Goal: Use online tool/utility: Utilize a website feature to perform a specific function

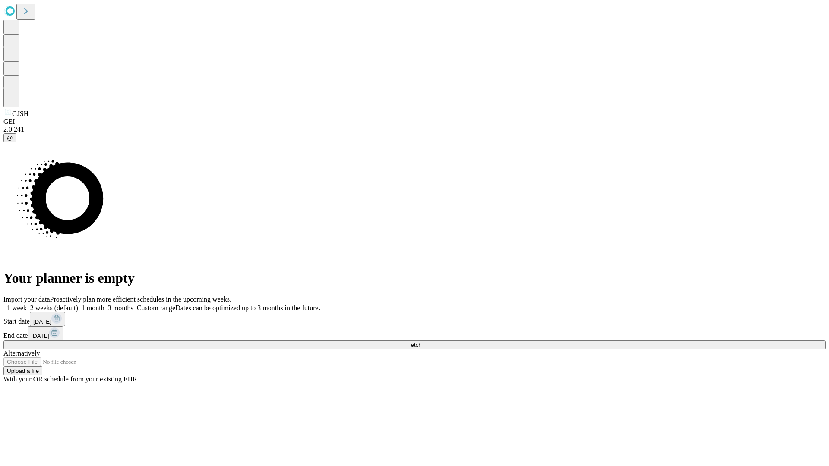
click at [422, 342] on span "Fetch" at bounding box center [414, 345] width 14 height 6
